Goal: Use online tool/utility: Utilize a website feature to perform a specific function

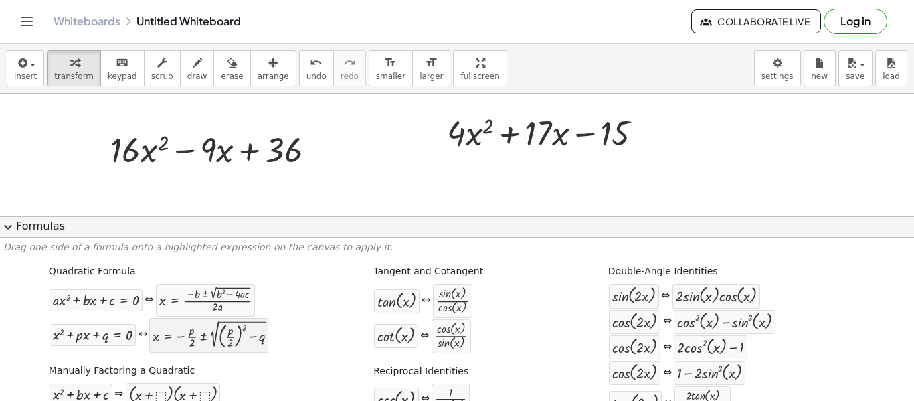
scroll to position [67, 0]
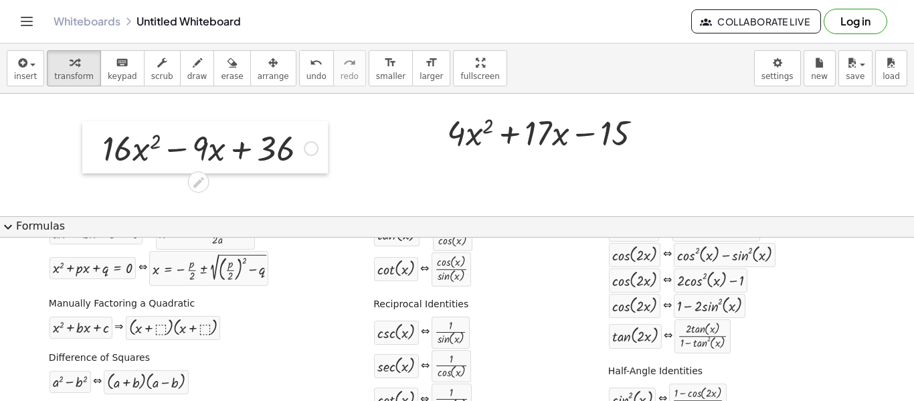
drag, startPoint x: 108, startPoint y: 147, endPoint x: 96, endPoint y: 145, distance: 11.6
click at [96, 145] on div at bounding box center [92, 147] width 20 height 52
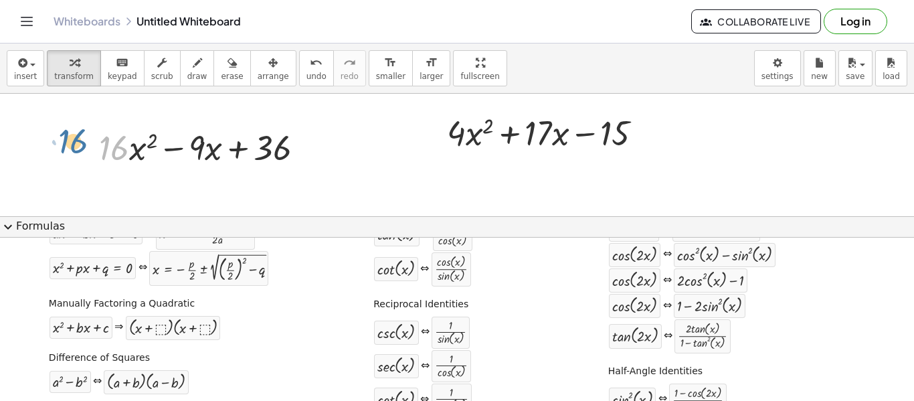
drag, startPoint x: 120, startPoint y: 147, endPoint x: 80, endPoint y: 141, distance: 41.4
click at [80, 141] on div "· 16 + · 16 · x 2 − · 9 · x + 36" at bounding box center [202, 146] width 246 height 52
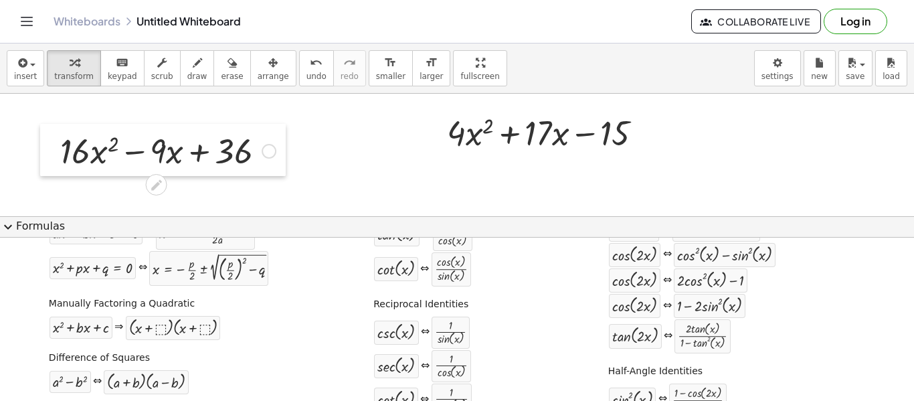
drag, startPoint x: 80, startPoint y: 132, endPoint x: 41, endPoint y: 135, distance: 39.0
click at [41, 135] on div at bounding box center [50, 150] width 20 height 52
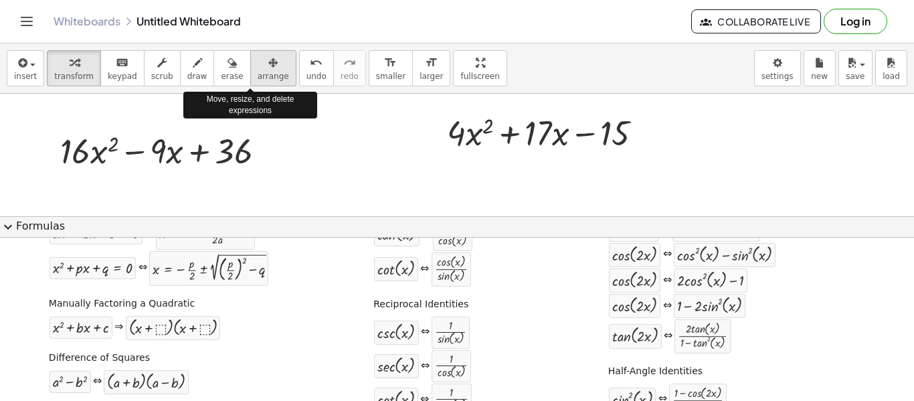
click at [258, 76] on span "arrange" at bounding box center [273, 76] width 31 height 9
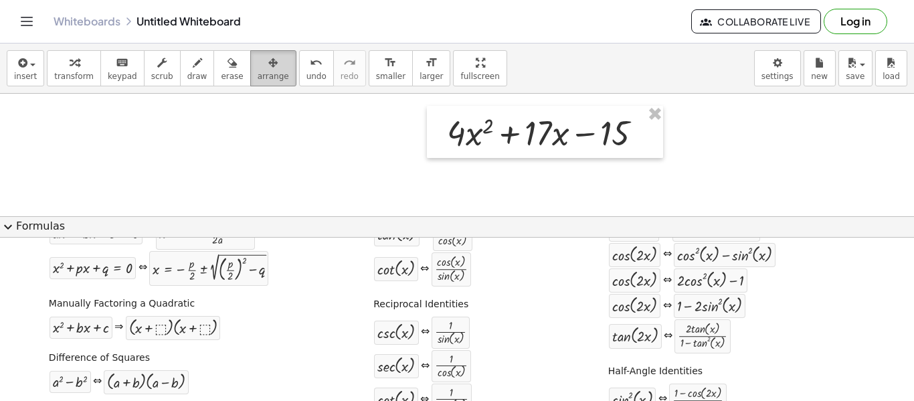
click at [258, 73] on span "arrange" at bounding box center [273, 76] width 31 height 9
click at [310, 61] on icon "undo" at bounding box center [316, 63] width 13 height 16
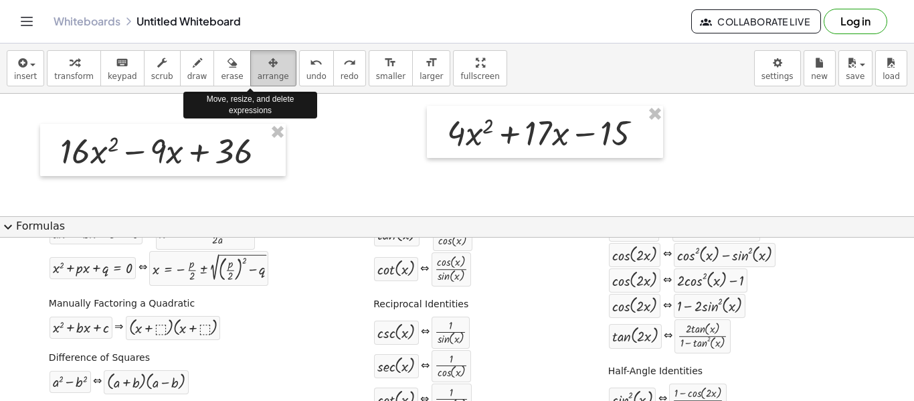
click at [268, 65] on icon "button" at bounding box center [272, 63] width 9 height 16
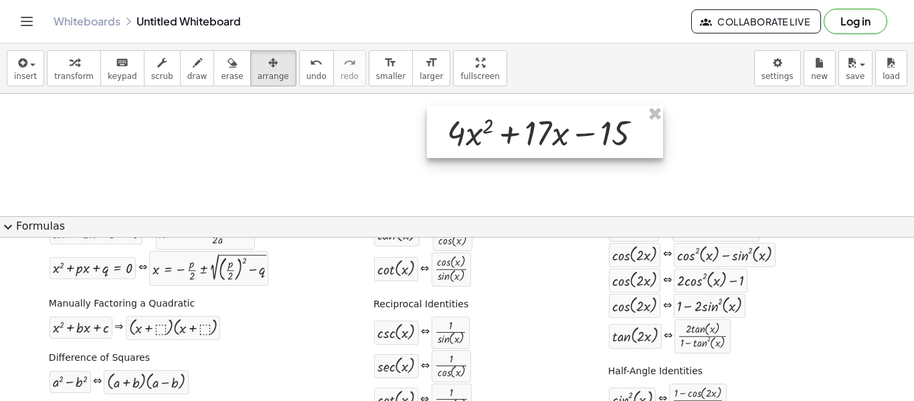
click at [656, 140] on div at bounding box center [545, 132] width 236 height 52
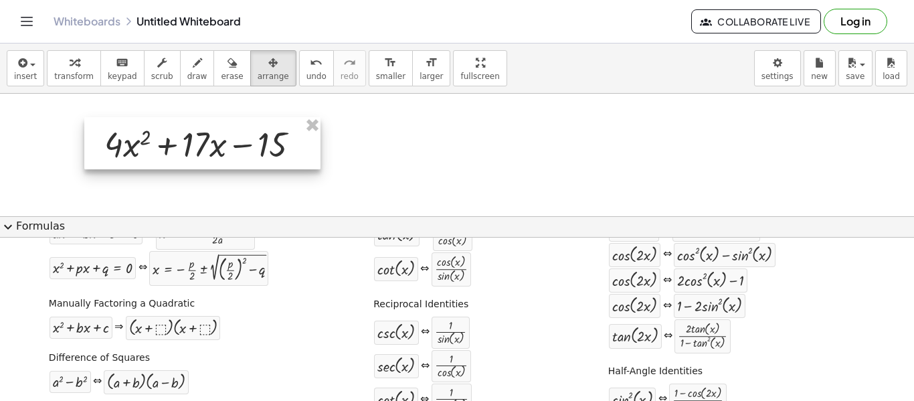
drag, startPoint x: 656, startPoint y: 140, endPoint x: 312, endPoint y: 151, distance: 343.4
click at [312, 151] on div at bounding box center [202, 143] width 236 height 52
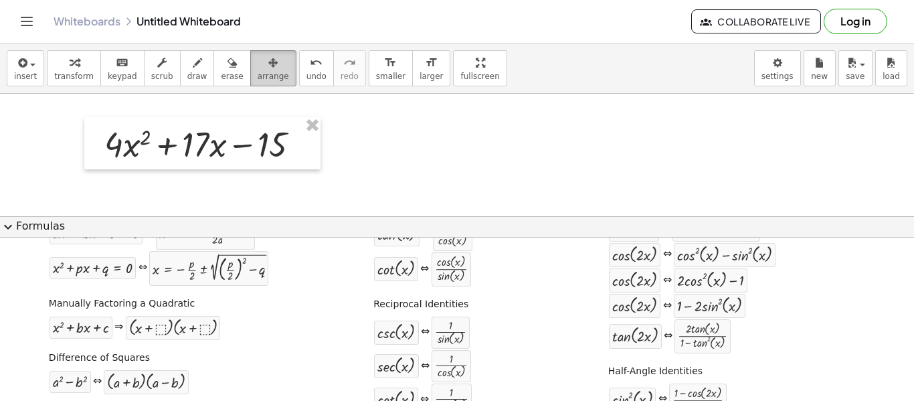
click at [258, 72] on span "arrange" at bounding box center [273, 76] width 31 height 9
click at [371, 163] on div at bounding box center [457, 216] width 914 height 244
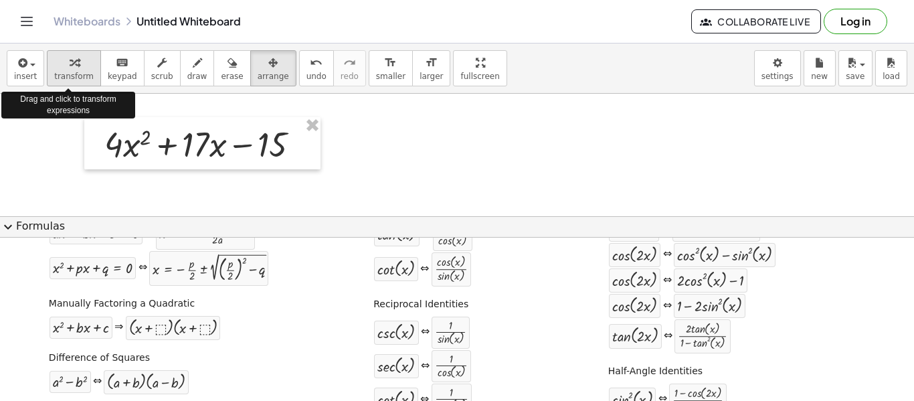
click at [70, 65] on icon "button" at bounding box center [74, 63] width 9 height 16
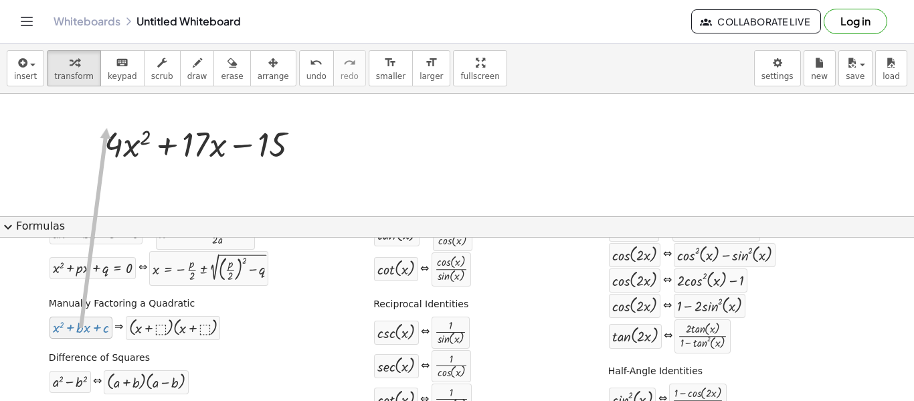
drag, startPoint x: 78, startPoint y: 333, endPoint x: 104, endPoint y: 129, distance: 205.0
drag, startPoint x: 78, startPoint y: 333, endPoint x: 140, endPoint y: 132, distance: 210.2
drag, startPoint x: 86, startPoint y: 331, endPoint x: 120, endPoint y: 136, distance: 196.9
drag, startPoint x: 157, startPoint y: 332, endPoint x: 143, endPoint y: 135, distance: 197.2
drag, startPoint x: 55, startPoint y: 266, endPoint x: 97, endPoint y: 138, distance: 134.6
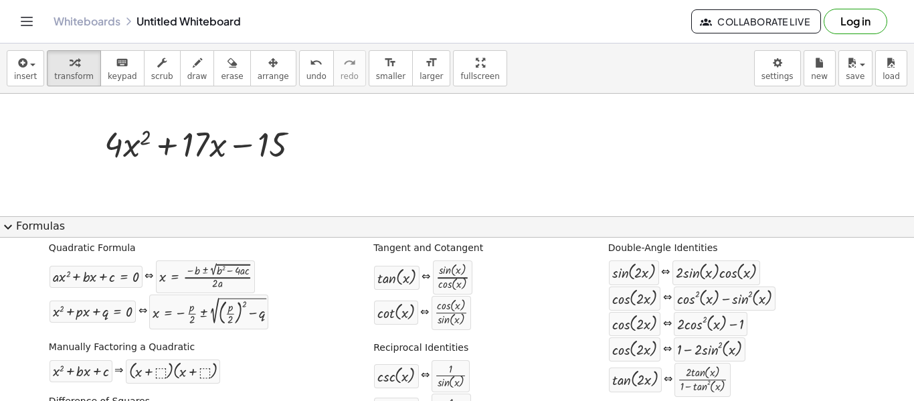
scroll to position [0, 0]
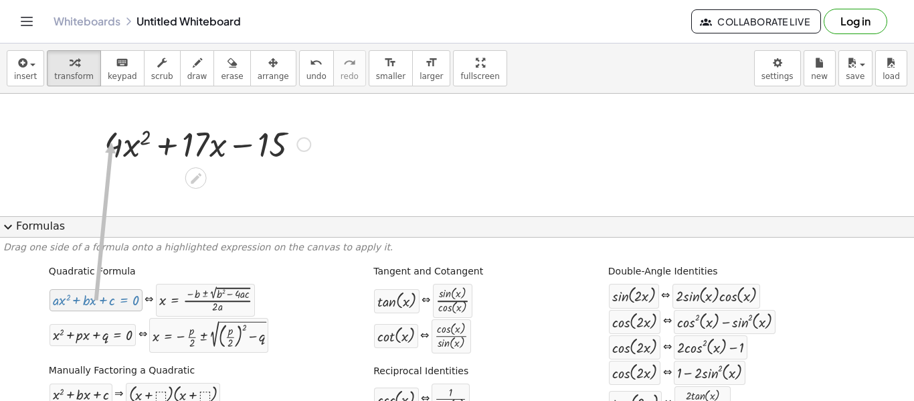
drag, startPoint x: 67, startPoint y: 302, endPoint x: 107, endPoint y: 129, distance: 177.2
drag, startPoint x: 120, startPoint y: 304, endPoint x: 135, endPoint y: 116, distance: 189.3
drag, startPoint x: 100, startPoint y: 306, endPoint x: 134, endPoint y: 131, distance: 177.9
drag, startPoint x: 88, startPoint y: 304, endPoint x: 100, endPoint y: 126, distance: 179.1
click at [113, 145] on div at bounding box center [207, 142] width 219 height 45
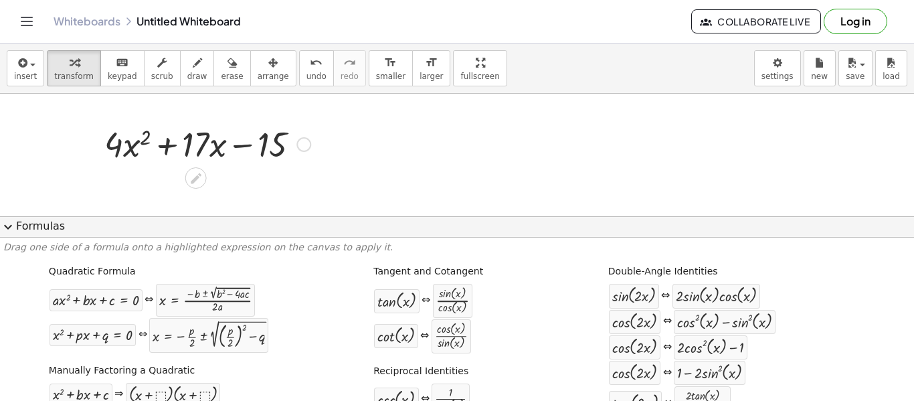
click at [128, 145] on div at bounding box center [207, 142] width 219 height 45
drag, startPoint x: 88, startPoint y: 305, endPoint x: 78, endPoint y: 136, distance: 169.6
drag, startPoint x: 63, startPoint y: 302, endPoint x: 107, endPoint y: 114, distance: 193.1
drag, startPoint x: 84, startPoint y: 303, endPoint x: 107, endPoint y: 131, distance: 173.5
drag, startPoint x: 94, startPoint y: 339, endPoint x: 108, endPoint y: 132, distance: 207.2
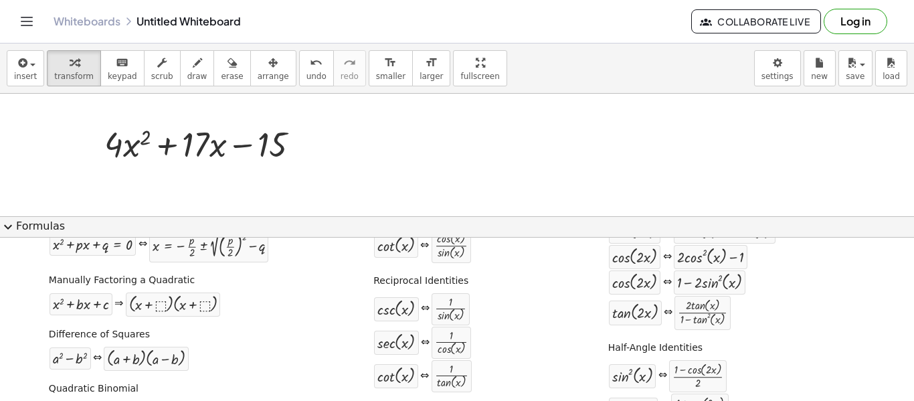
scroll to position [67, 0]
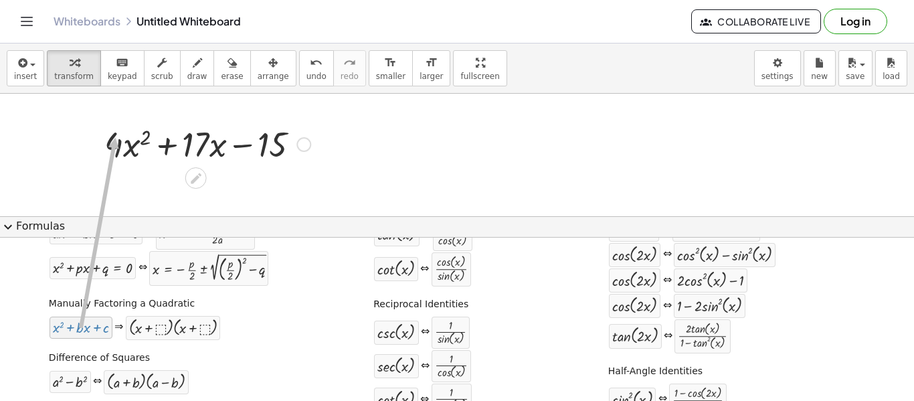
drag, startPoint x: 82, startPoint y: 332, endPoint x: 112, endPoint y: 137, distance: 197.1
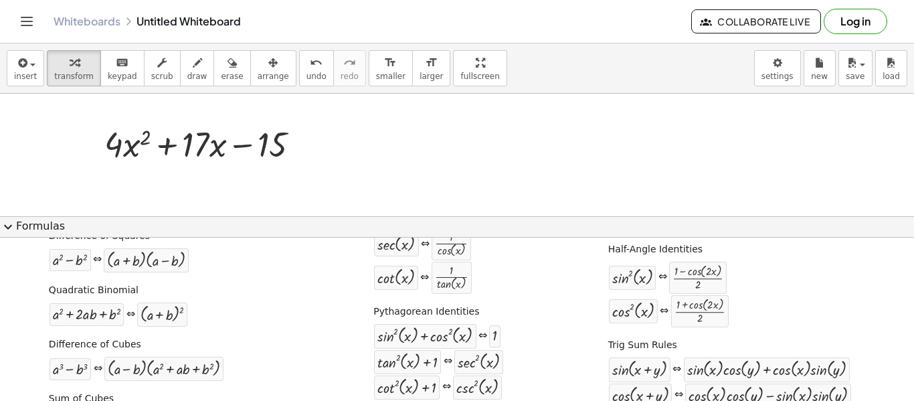
scroll to position [171, 0]
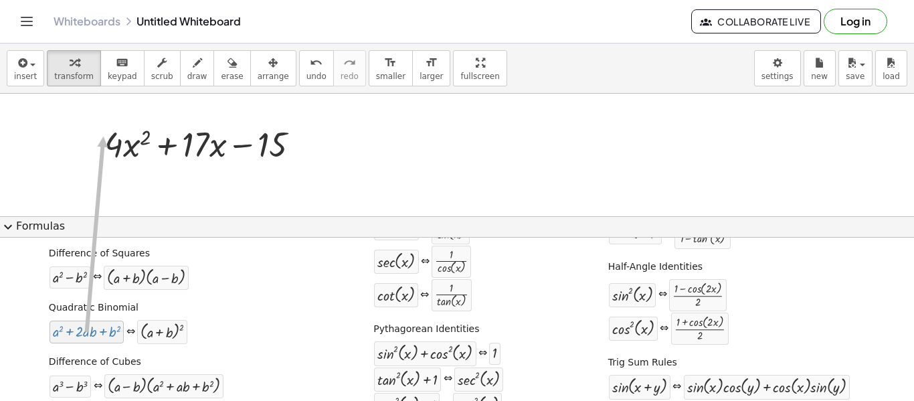
drag, startPoint x: 68, startPoint y: 333, endPoint x: 100, endPoint y: 136, distance: 199.3
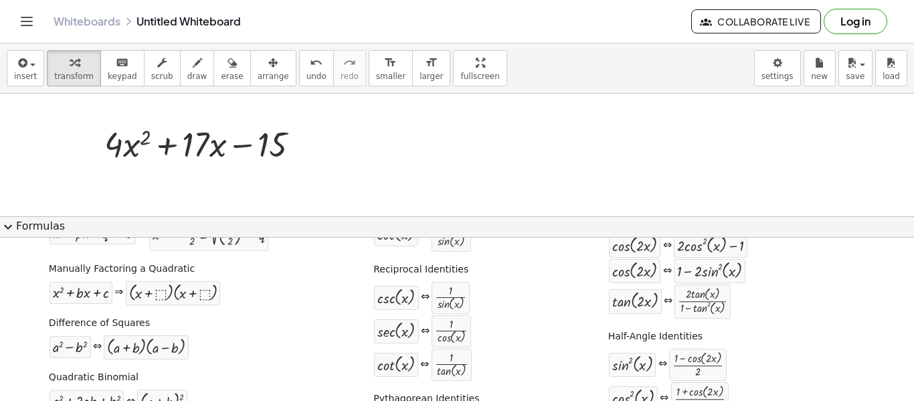
scroll to position [0, 0]
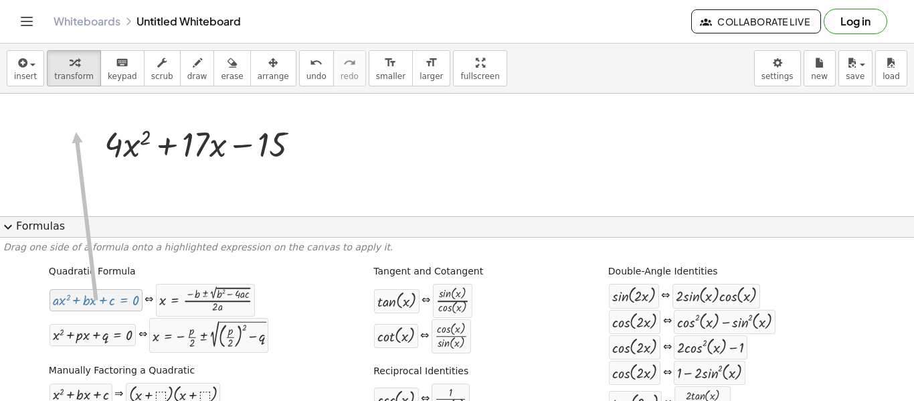
drag, startPoint x: 84, startPoint y: 305, endPoint x: 75, endPoint y: 128, distance: 177.6
drag, startPoint x: 101, startPoint y: 304, endPoint x: 104, endPoint y: 134, distance: 170.0
drag, startPoint x: 81, startPoint y: 306, endPoint x: 98, endPoint y: 130, distance: 176.8
drag, startPoint x: 57, startPoint y: 300, endPoint x: 84, endPoint y: 117, distance: 185.4
click at [194, 178] on icon at bounding box center [196, 178] width 11 height 11
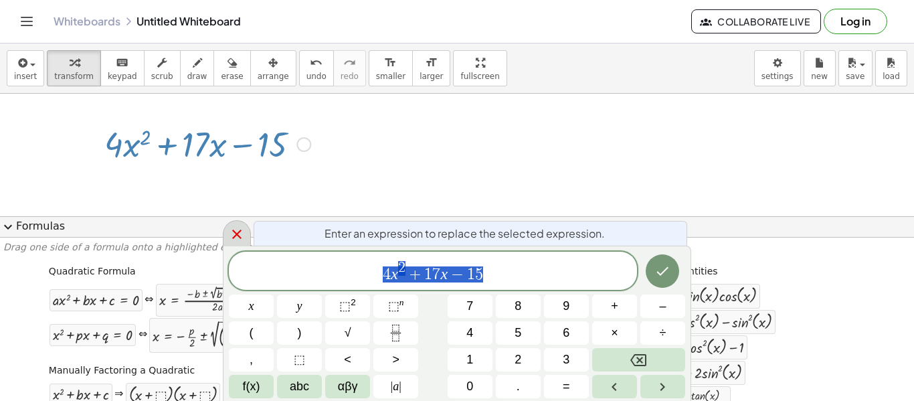
click at [232, 229] on icon at bounding box center [237, 234] width 16 height 16
